Goal: Task Accomplishment & Management: Manage account settings

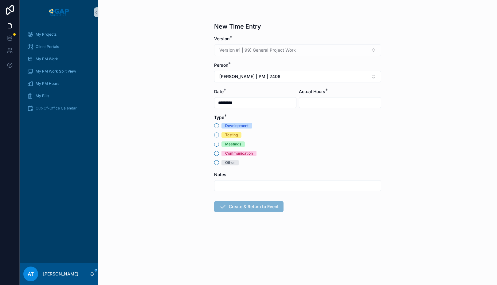
click at [224, 153] on span "Communication" at bounding box center [238, 153] width 35 height 6
click at [219, 153] on button "Communication" at bounding box center [216, 153] width 5 height 5
click at [293, 79] on button "Alex Thompson | PM | 2406" at bounding box center [297, 77] width 167 height 12
click at [270, 114] on div "Alex Thompson | PM | 2508" at bounding box center [298, 111] width 164 height 10
click at [323, 98] on input "scrollable content" at bounding box center [340, 102] width 82 height 9
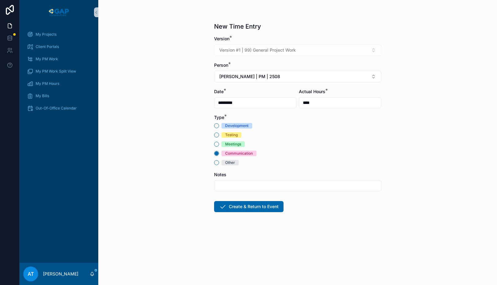
type input "****"
click at [238, 185] on input "scrollable content" at bounding box center [297, 185] width 166 height 9
type input "**********"
click at [252, 211] on button "Create & Return to Event" at bounding box center [248, 206] width 69 height 11
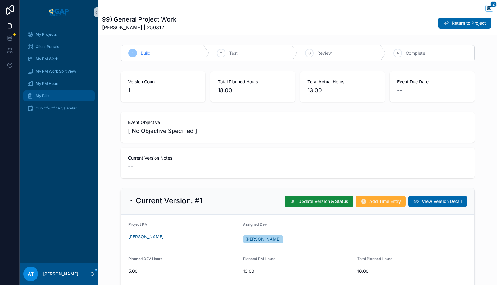
click at [55, 98] on div "My Bills" at bounding box center [59, 96] width 64 height 10
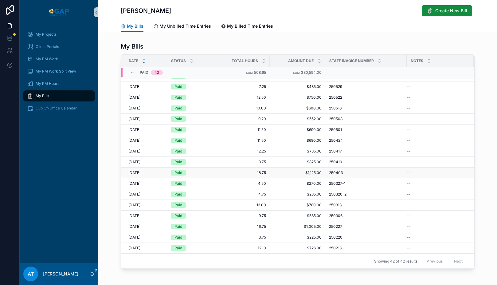
scroll to position [18, 0]
click at [43, 37] on span "My Projects" at bounding box center [46, 34] width 21 height 5
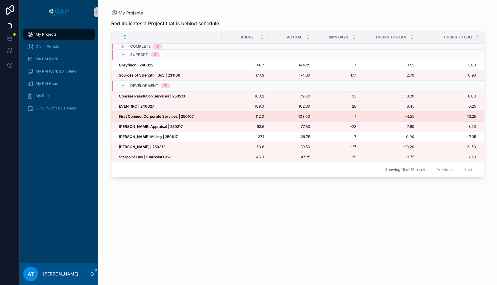
click at [149, 117] on strong "First Connect Corporate Services | 250107" at bounding box center [156, 116] width 75 height 5
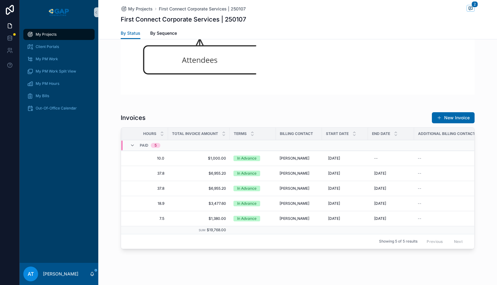
scroll to position [0, 185]
click at [38, 33] on span "My Projects" at bounding box center [46, 34] width 21 height 5
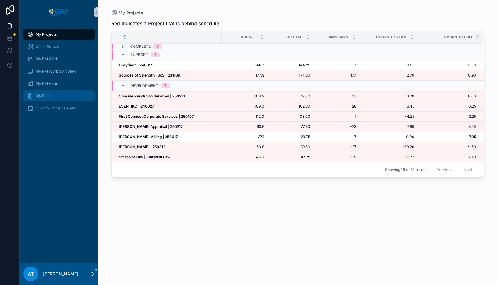
click at [42, 96] on span "My Bills" at bounding box center [43, 95] width 14 height 5
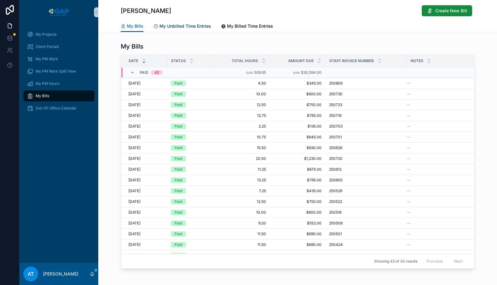
click at [190, 23] on span "My Unbilled Time Entries" at bounding box center [185, 26] width 52 height 6
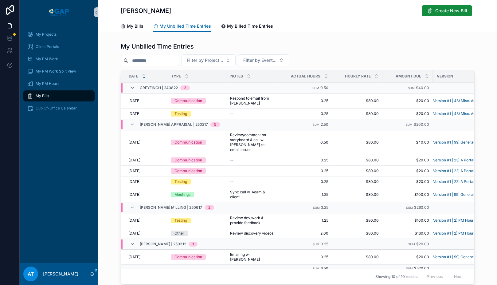
click at [319, 34] on div "Alex Thompson Create New Bill My Unbilled Time Entries My Bills My Unbilled Tim…" at bounding box center [297, 163] width 399 height 326
click at [51, 36] on span "My Projects" at bounding box center [46, 34] width 21 height 5
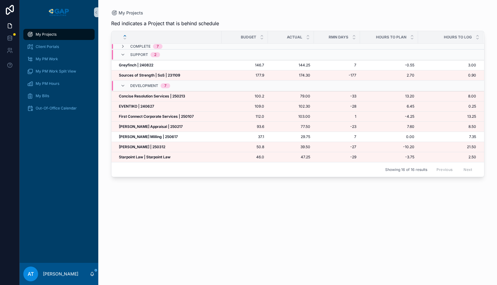
click at [220, 12] on div "My Projects" at bounding box center [297, 13] width 373 height 6
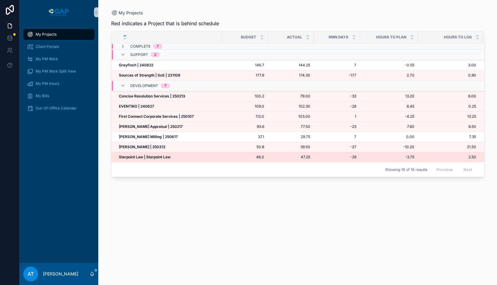
click at [166, 158] on strong "Starpoint Law | Starpoint Law" at bounding box center [145, 156] width 52 height 5
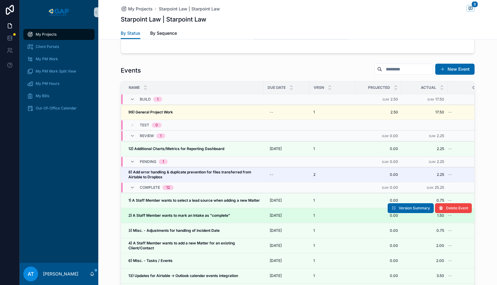
scroll to position [539, 0]
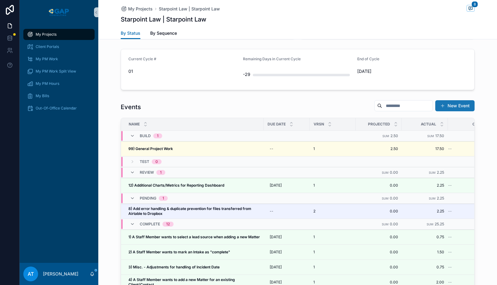
click at [440, 108] on button "New Event" at bounding box center [454, 105] width 39 height 11
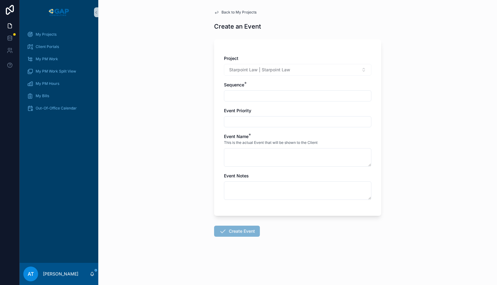
click at [252, 98] on input "scrollable content" at bounding box center [297, 96] width 147 height 9
type input "****"
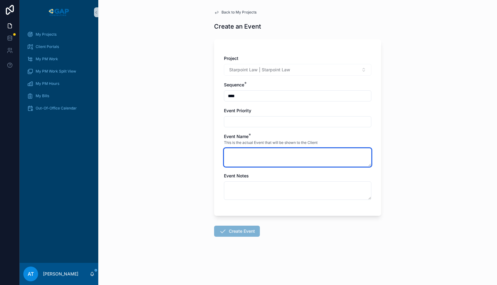
click at [252, 160] on textarea "scrollable content" at bounding box center [297, 157] width 147 height 18
type textarea "**********"
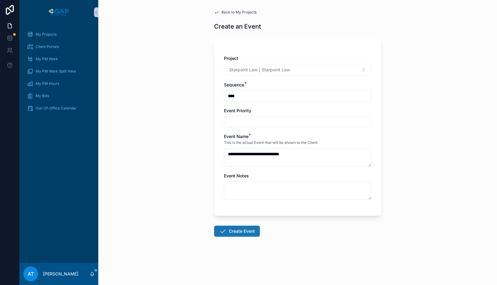
click at [235, 233] on button "Create Event" at bounding box center [237, 230] width 46 height 11
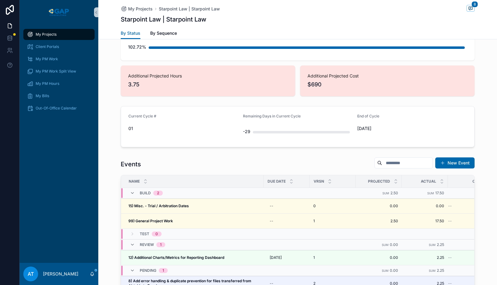
scroll to position [494, 0]
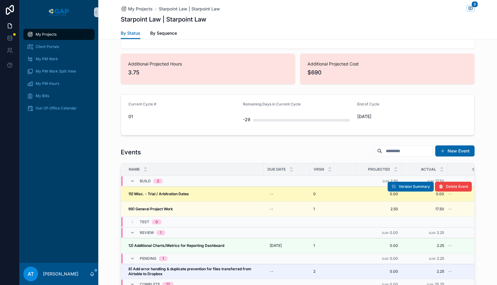
click at [201, 195] on div "15) Misc. - Trial / Arbitration Dates 15) Misc. - Trial / Arbitration Dates" at bounding box center [193, 193] width 131 height 5
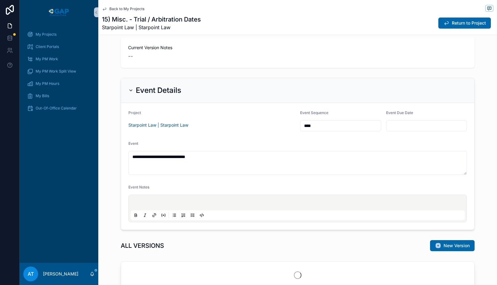
scroll to position [307, 0]
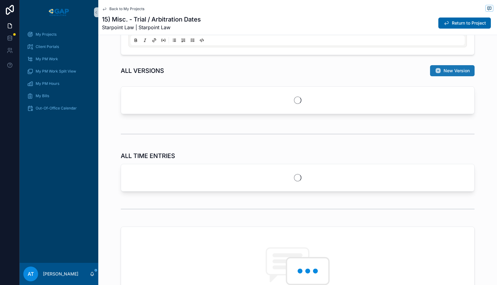
click at [443, 72] on span "New Version" at bounding box center [456, 71] width 26 height 6
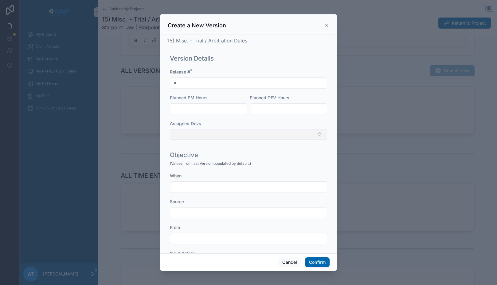
click at [212, 134] on button "Select Button" at bounding box center [248, 134] width 157 height 10
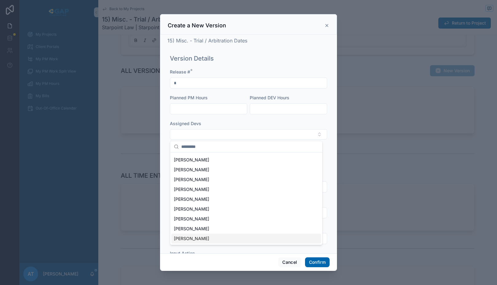
click at [201, 239] on span "[PERSON_NAME]" at bounding box center [191, 238] width 35 height 6
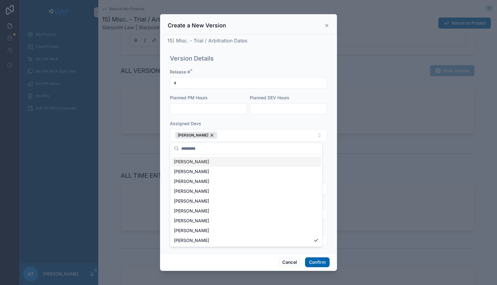
click at [244, 63] on div "Version Details Release # * * Planned PM Hours Planned DEV Hours Assigned Devs …" at bounding box center [248, 101] width 162 height 98
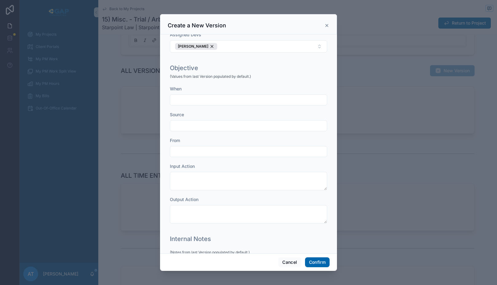
scroll to position [93, 0]
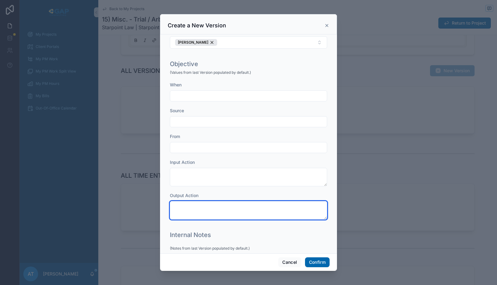
click at [205, 210] on textarea at bounding box center [248, 210] width 157 height 18
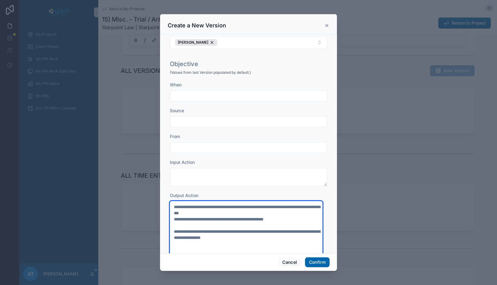
click at [201, 232] on textarea "**********" at bounding box center [246, 250] width 153 height 98
click at [312, 239] on textarea "**********" at bounding box center [246, 253] width 153 height 104
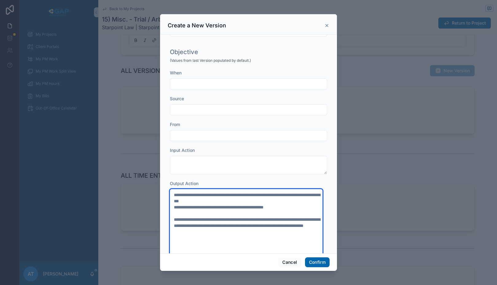
scroll to position [113, 0]
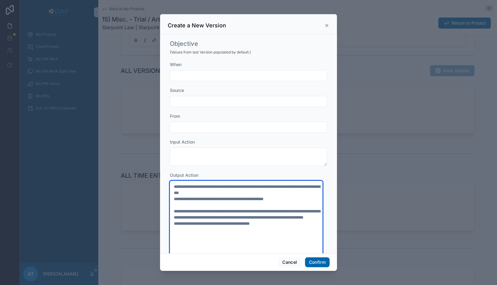
click at [246, 230] on textarea "**********" at bounding box center [246, 248] width 153 height 135
click at [284, 234] on textarea "**********" at bounding box center [246, 248] width 153 height 135
click at [288, 201] on textarea "**********" at bounding box center [246, 248] width 153 height 135
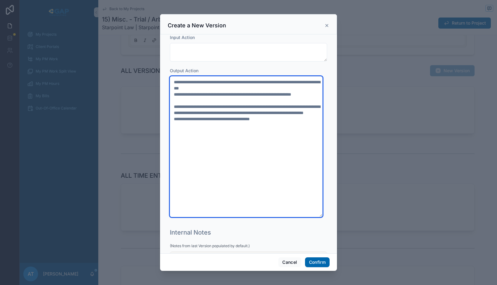
scroll to position [184, 0]
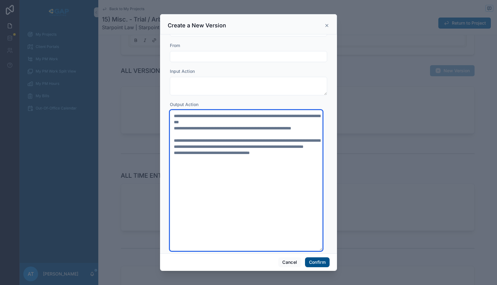
type textarea "**********"
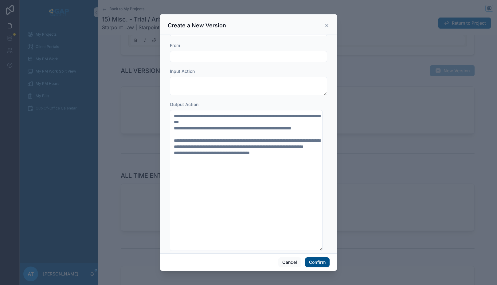
click at [310, 261] on button "Confirm" at bounding box center [317, 262] width 25 height 10
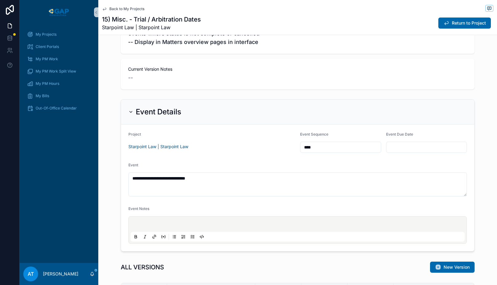
scroll to position [252, 0]
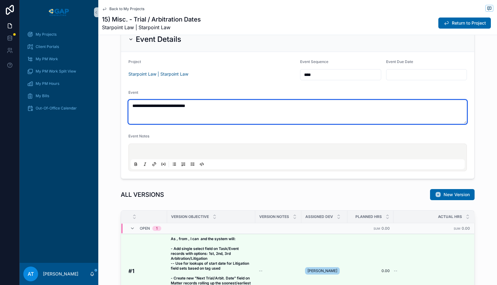
drag, startPoint x: 196, startPoint y: 105, endPoint x: 146, endPoint y: 107, distance: 49.5
click at [146, 107] on textarea "**********" at bounding box center [297, 112] width 338 height 24
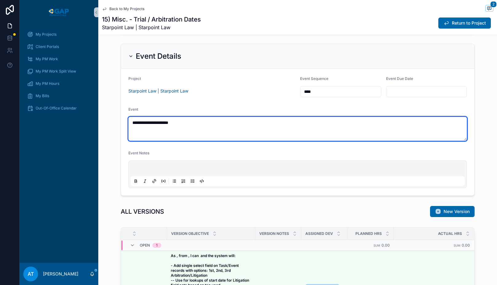
scroll to position [459, 0]
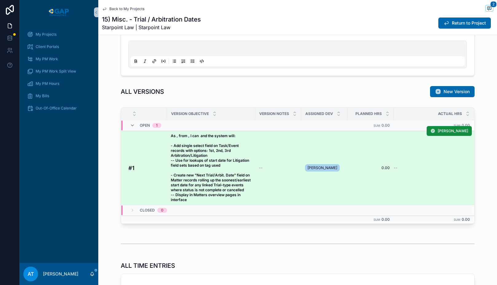
type textarea "**********"
click at [202, 179] on strong "As , from , I can and the system will: - Add single select field on Task/Event …" at bounding box center [211, 167] width 81 height 68
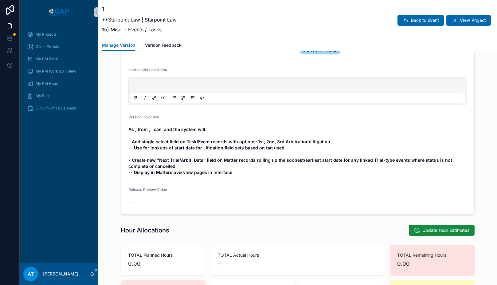
scroll to position [178, 0]
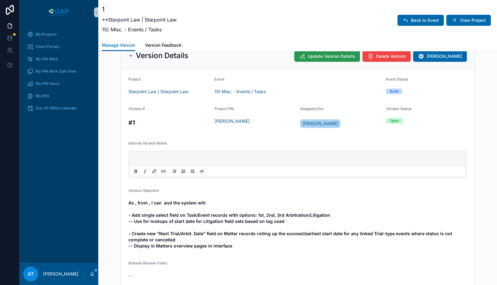
click at [330, 59] on span "Update Version Details" at bounding box center [331, 56] width 47 height 6
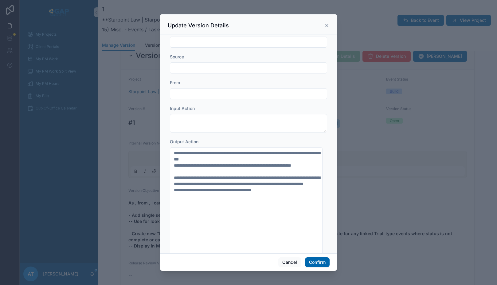
scroll to position [195, 0]
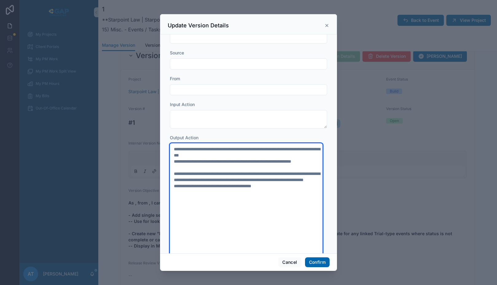
click at [291, 214] on textarea "**********" at bounding box center [246, 216] width 153 height 147
type textarea "**********"
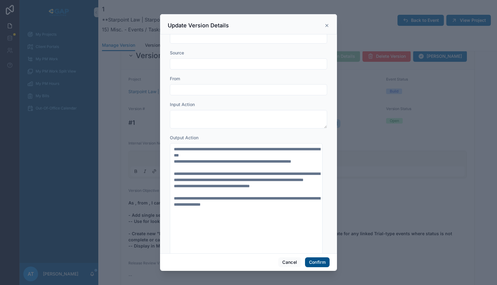
click at [314, 263] on button "Confirm" at bounding box center [317, 262] width 25 height 10
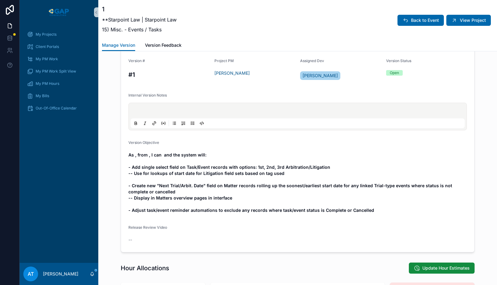
scroll to position [169, 0]
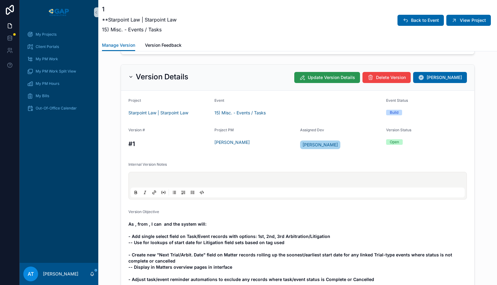
click at [319, 79] on span "Update Version Details" at bounding box center [331, 77] width 47 height 6
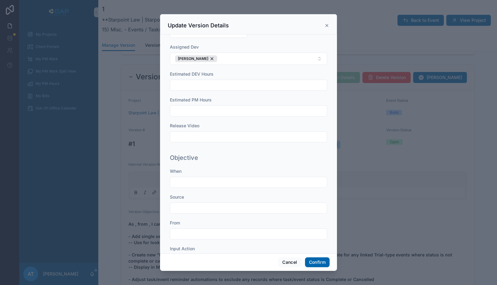
scroll to position [160, 0]
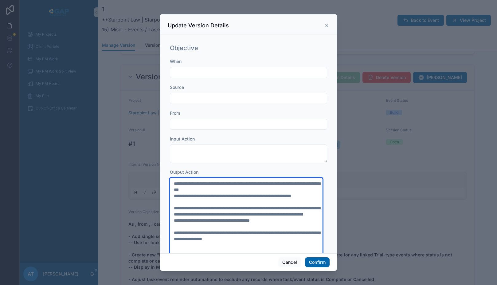
drag, startPoint x: 223, startPoint y: 189, endPoint x: 183, endPoint y: 190, distance: 39.9
click at [183, 190] on textarea "**********" at bounding box center [246, 273] width 153 height 190
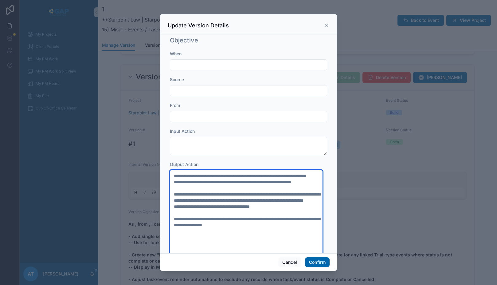
scroll to position [172, 0]
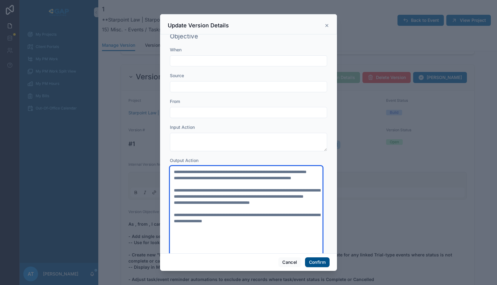
type textarea "**********"
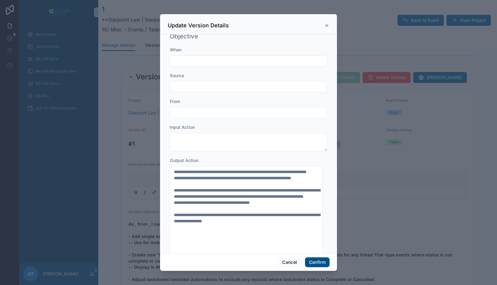
click at [313, 263] on button "Confirm" at bounding box center [317, 262] width 25 height 10
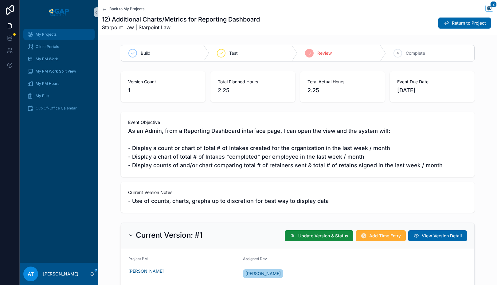
click at [60, 35] on div "My Projects" at bounding box center [59, 34] width 64 height 10
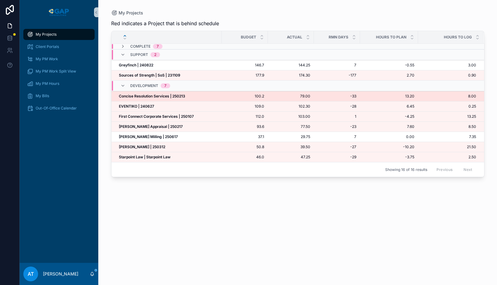
click at [177, 97] on strong "Concise Resolution Services | 250213" at bounding box center [152, 96] width 66 height 5
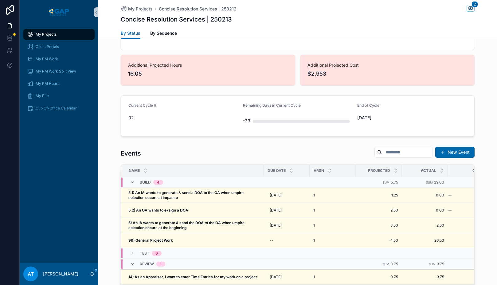
scroll to position [513, 0]
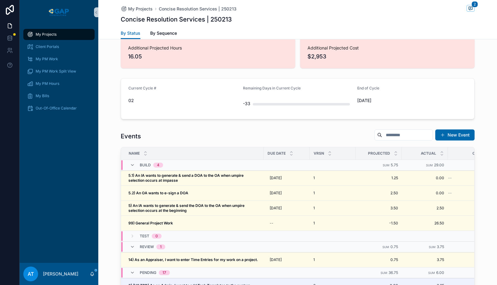
click at [53, 32] on span "My Projects" at bounding box center [46, 34] width 21 height 5
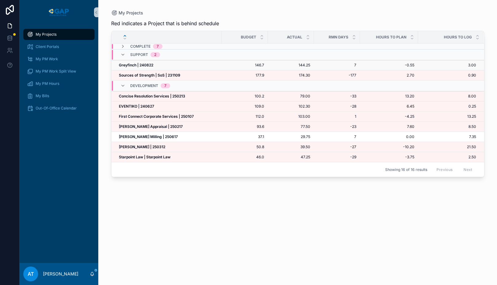
click at [142, 64] on strong "Greyfinch | 240822" at bounding box center [136, 65] width 34 height 5
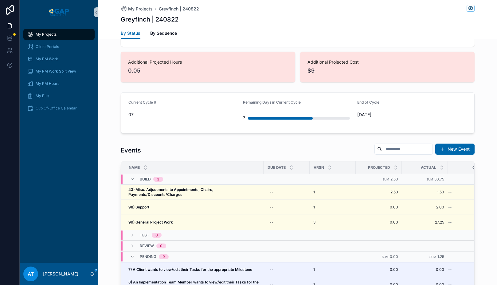
scroll to position [537, 0]
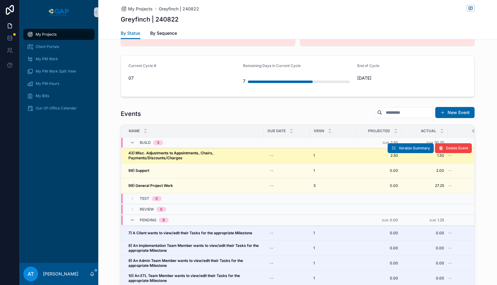
click at [185, 150] on span "43) Misc. Adjustments to Appointments, Chairs, Payments/Discounts/Charges" at bounding box center [193, 155] width 131 height 10
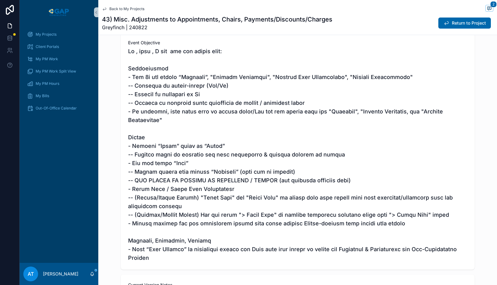
scroll to position [72, 0]
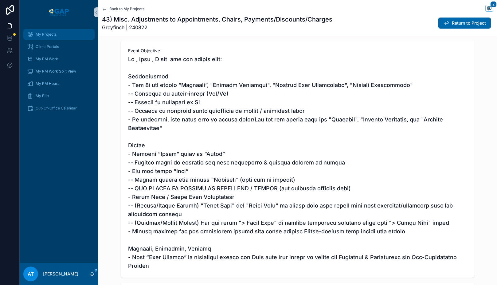
click at [45, 37] on div "My Projects" at bounding box center [59, 34] width 64 height 10
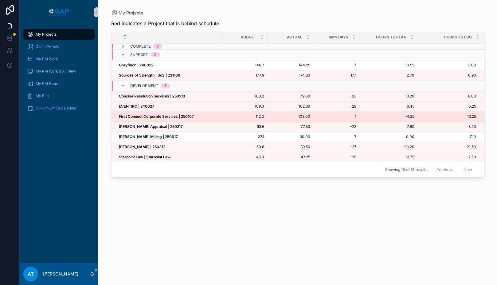
click at [158, 116] on strong "First Connect Corporate Services | 250107" at bounding box center [156, 116] width 75 height 5
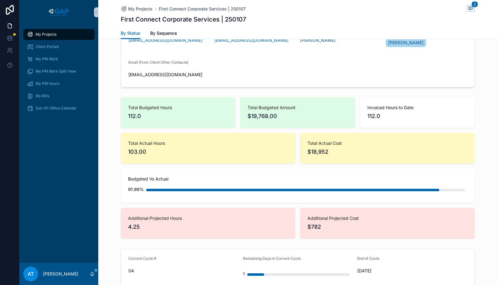
scroll to position [455, 0]
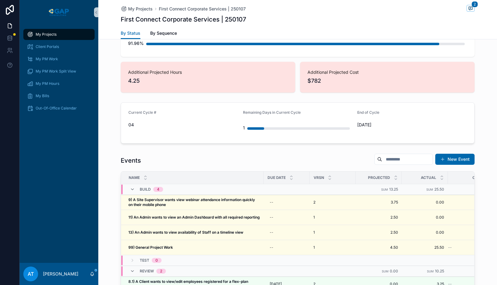
drag, startPoint x: 167, startPoint y: 117, endPoint x: 489, endPoint y: 162, distance: 325.3
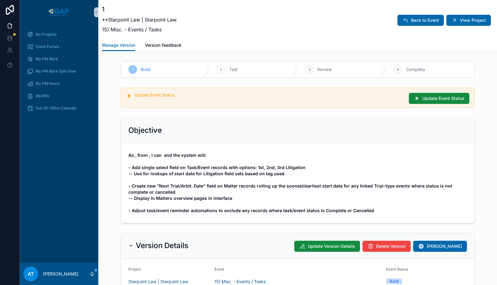
scroll to position [169, 0]
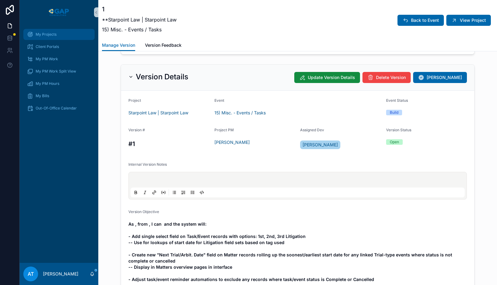
click at [39, 37] on div "My Projects" at bounding box center [59, 34] width 64 height 10
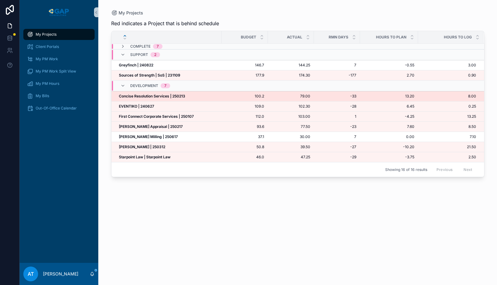
click at [149, 97] on strong "Concise Resolution Services | 250213" at bounding box center [152, 96] width 66 height 5
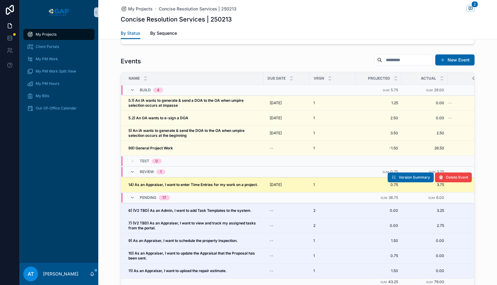
scroll to position [584, 0]
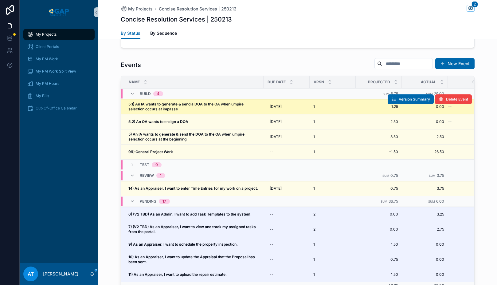
click at [197, 103] on span "5.1) An IA wants to generate & send a DOA to the OA when umpire selection occur…" at bounding box center [193, 107] width 131 height 10
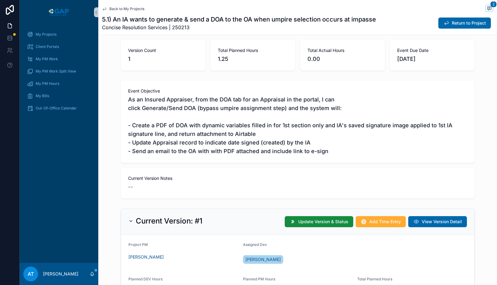
scroll to position [136, 0]
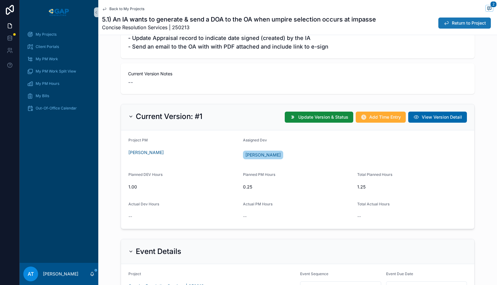
click at [458, 24] on span "Return to Project" at bounding box center [469, 23] width 34 height 6
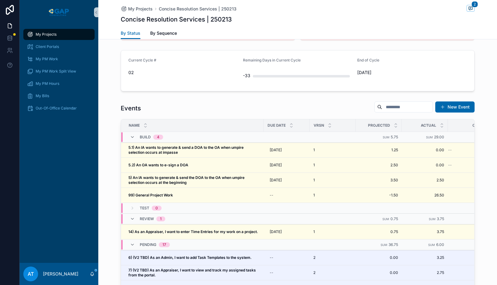
scroll to position [533, 0]
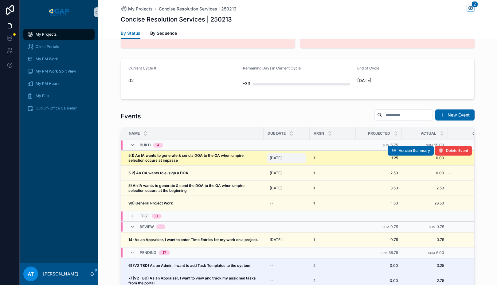
click at [273, 155] on span "[DATE]" at bounding box center [276, 157] width 12 height 5
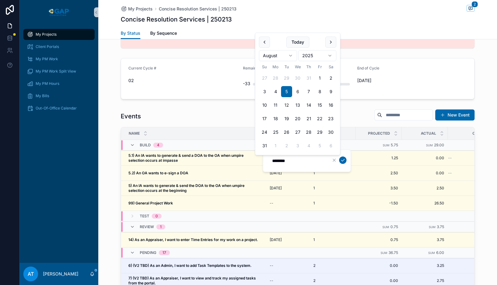
click at [297, 91] on button "6" at bounding box center [297, 91] width 11 height 11
type input "********"
click at [342, 162] on icon "scrollable content" at bounding box center [342, 160] width 5 height 5
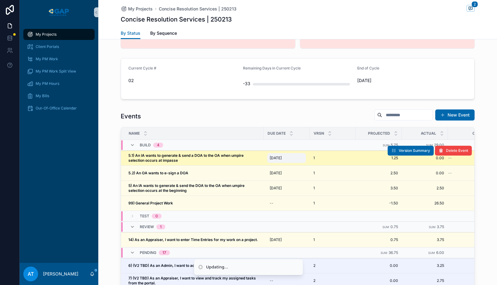
click at [276, 155] on span "[DATE]" at bounding box center [276, 157] width 12 height 5
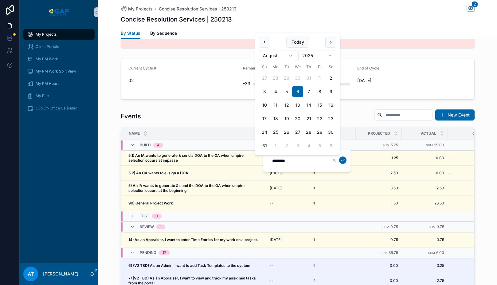
click at [299, 105] on button "13" at bounding box center [297, 105] width 11 height 11
type input "*********"
click at [342, 161] on icon "scrollable content" at bounding box center [342, 160] width 3 height 2
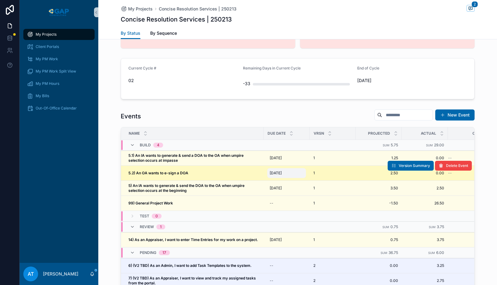
click at [273, 170] on span "[DATE]" at bounding box center [276, 172] width 12 height 5
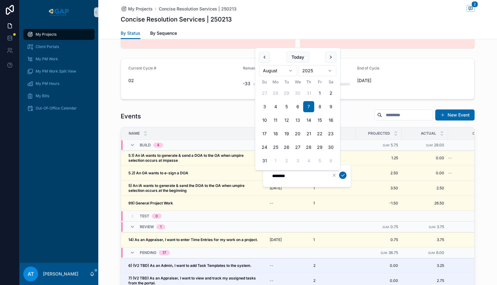
click at [298, 121] on button "13" at bounding box center [297, 120] width 11 height 11
type input "*********"
click at [340, 176] on icon "scrollable content" at bounding box center [342, 175] width 5 height 5
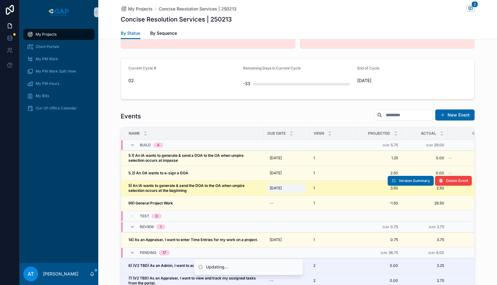
click at [277, 185] on span "[DATE]" at bounding box center [276, 187] width 12 height 5
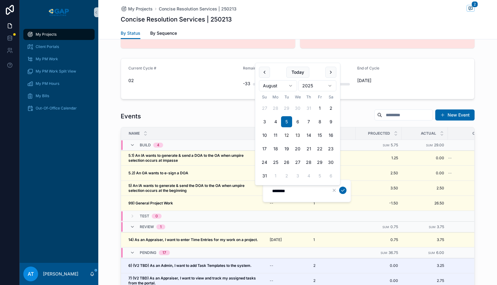
click at [299, 135] on button "13" at bounding box center [297, 135] width 11 height 11
type input "*********"
click at [342, 191] on icon "scrollable content" at bounding box center [342, 190] width 3 height 2
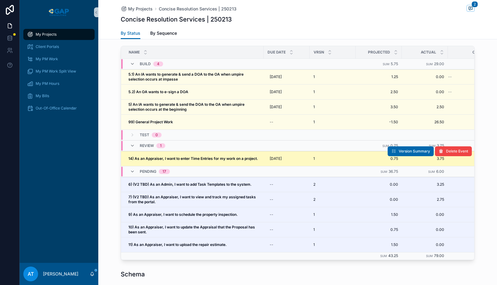
scroll to position [491, 0]
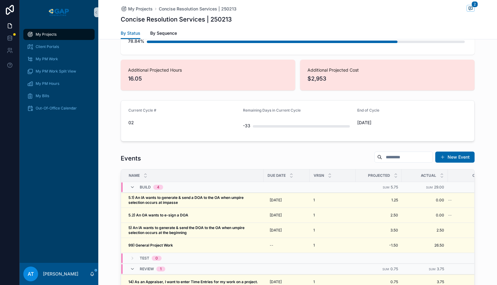
click at [50, 32] on span "My Projects" at bounding box center [46, 34] width 21 height 5
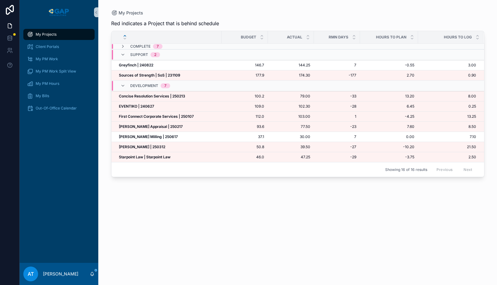
click at [51, 35] on span "My Projects" at bounding box center [46, 34] width 21 height 5
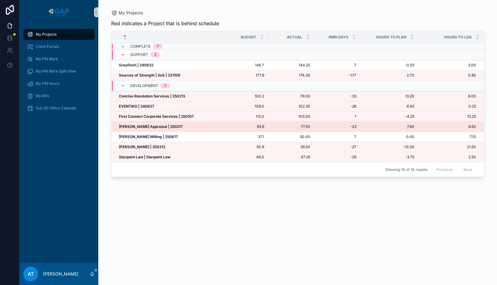
click at [168, 128] on strong "[PERSON_NAME] Appraisal | 250217" at bounding box center [151, 126] width 64 height 5
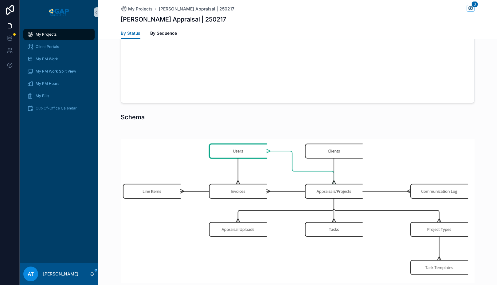
scroll to position [1053, 0]
